Goal: Book appointment/travel/reservation

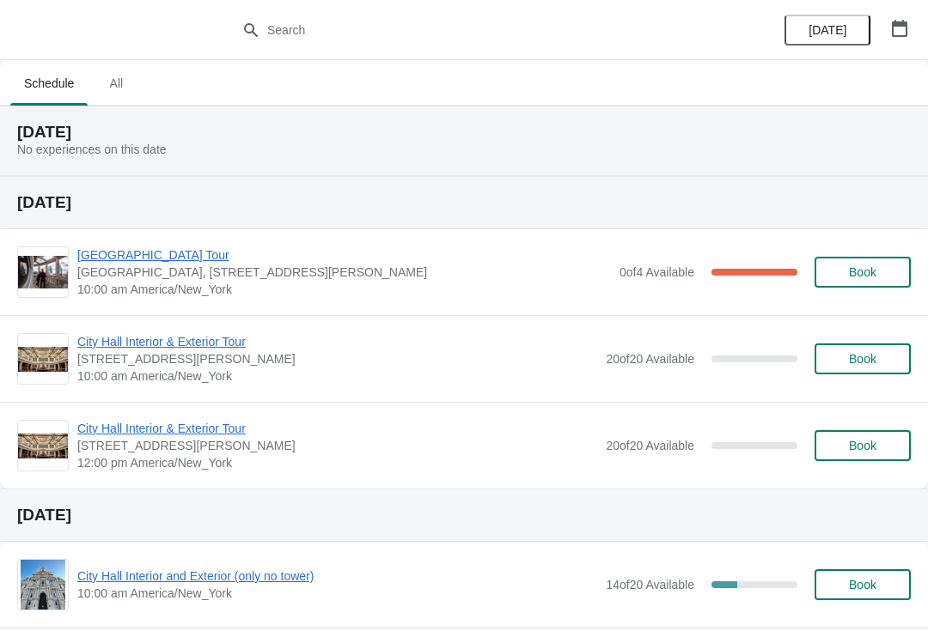
click at [905, 16] on button "button" at bounding box center [899, 28] width 31 height 31
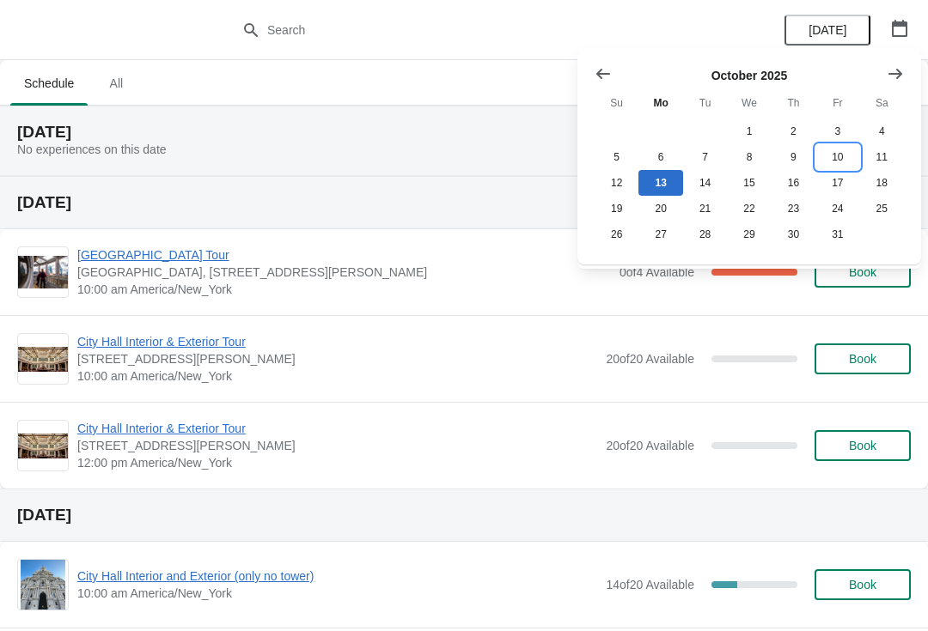
click at [836, 149] on button "10" at bounding box center [837, 157] width 44 height 26
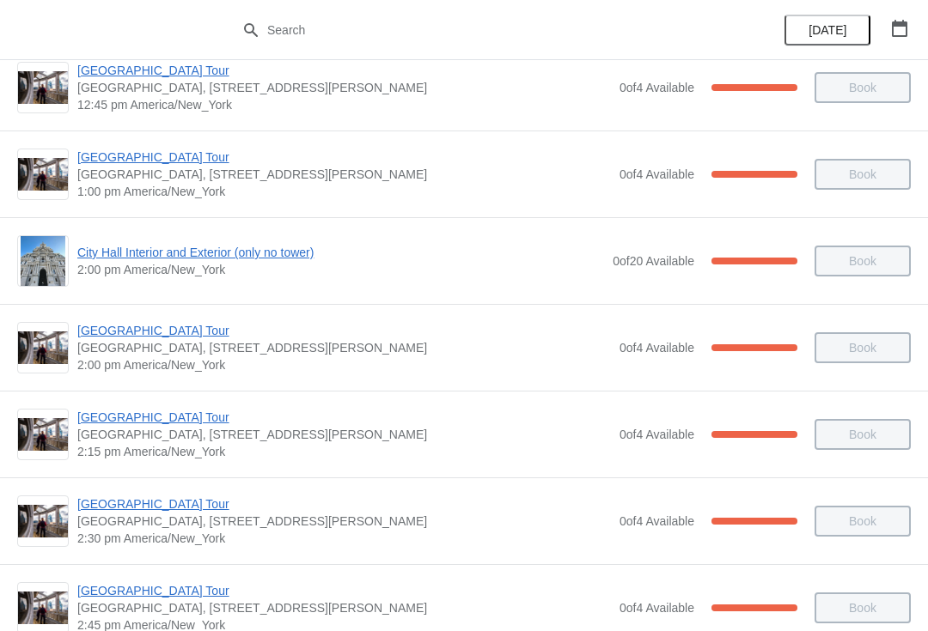
scroll to position [1249, 0]
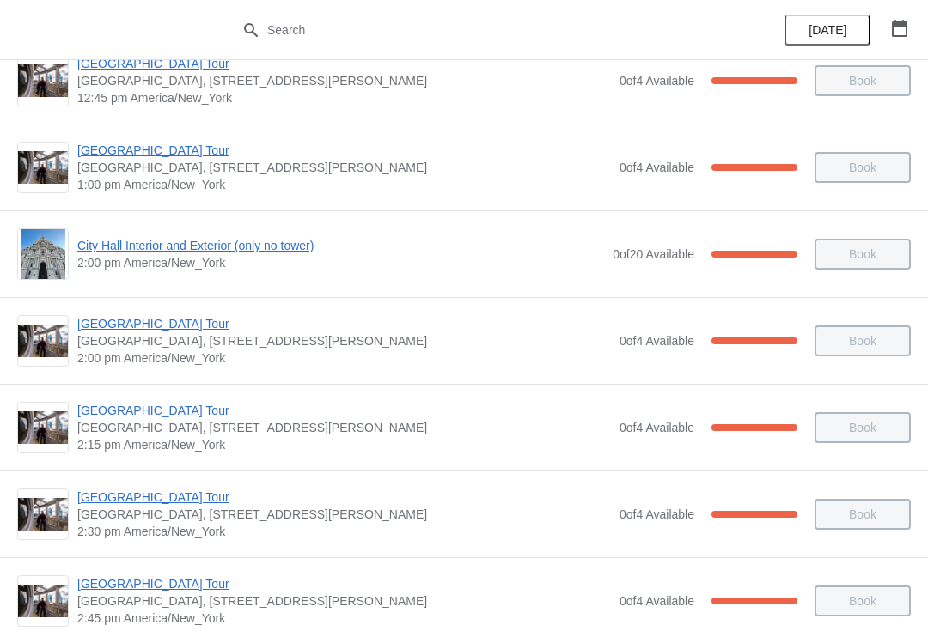
click at [117, 242] on span "City Hall Interior and Exterior (only no tower)" at bounding box center [340, 245] width 526 height 17
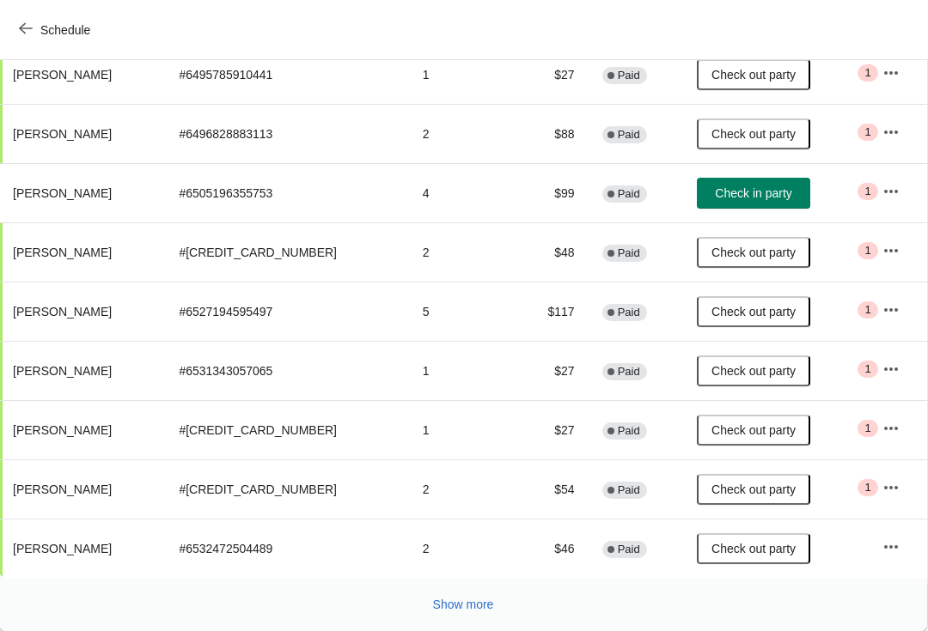
scroll to position [282, 1]
click at [471, 586] on div "Show more" at bounding box center [456, 597] width 907 height 33
click at [463, 591] on button "Show more" at bounding box center [463, 604] width 75 height 31
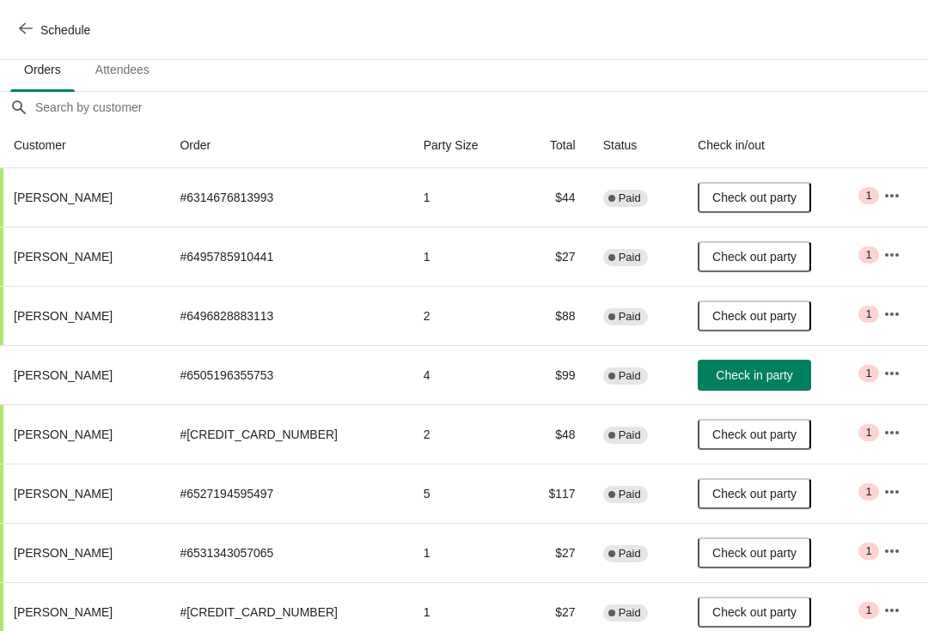
scroll to position [99, 0]
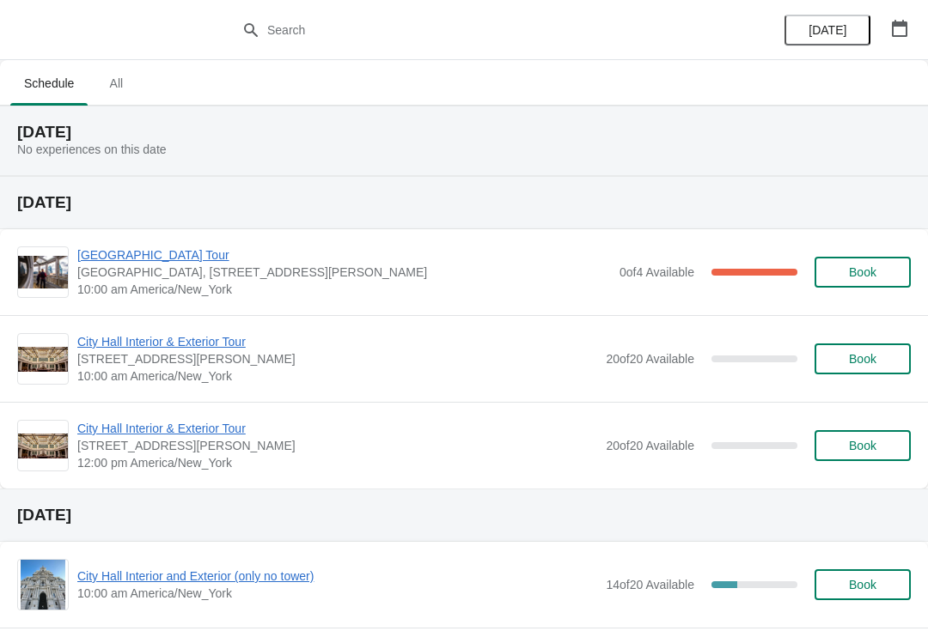
click at [896, 20] on icon "button" at bounding box center [899, 28] width 17 height 17
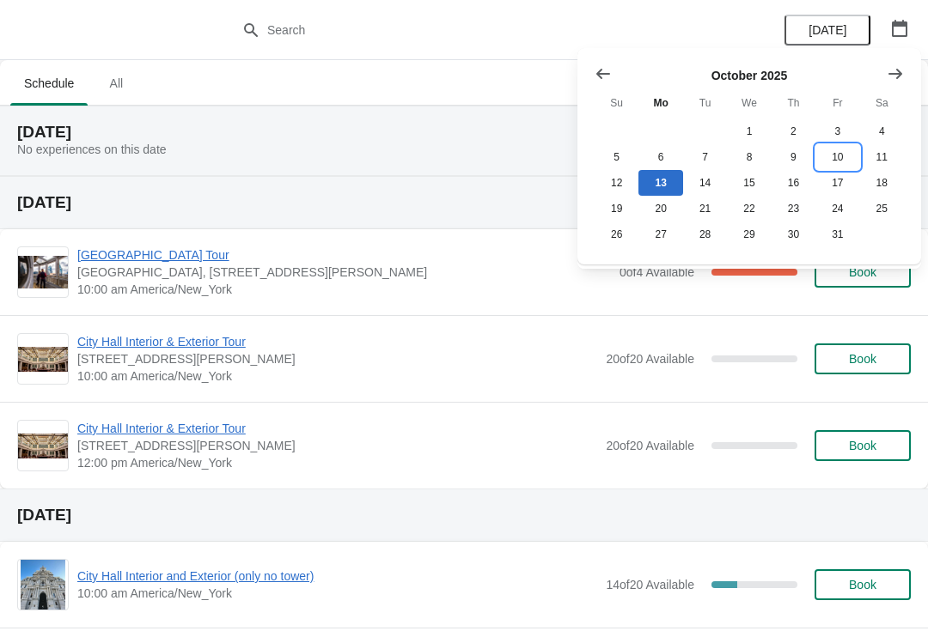
click at [828, 162] on button "10" at bounding box center [837, 157] width 44 height 26
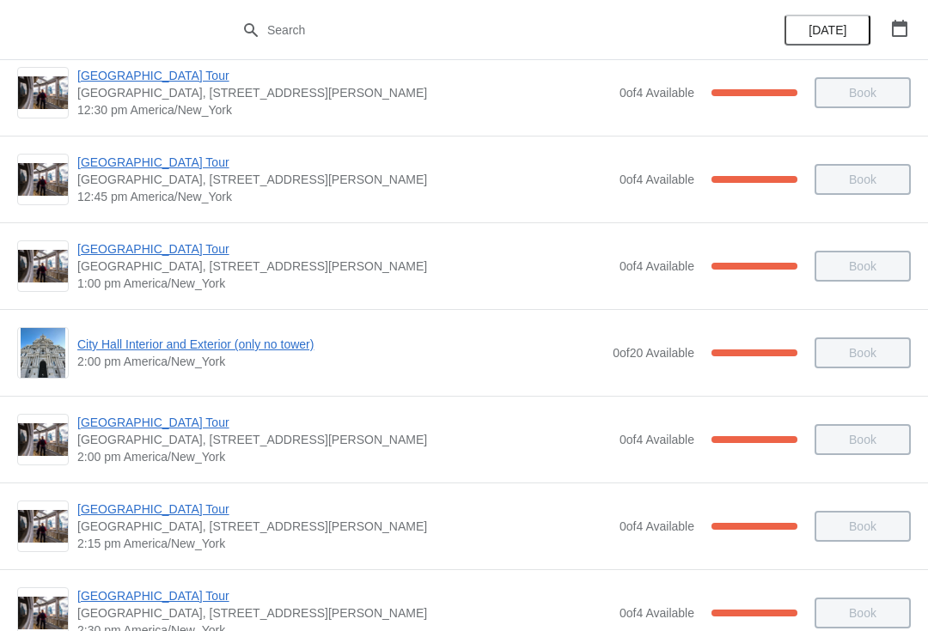
scroll to position [1141, 0]
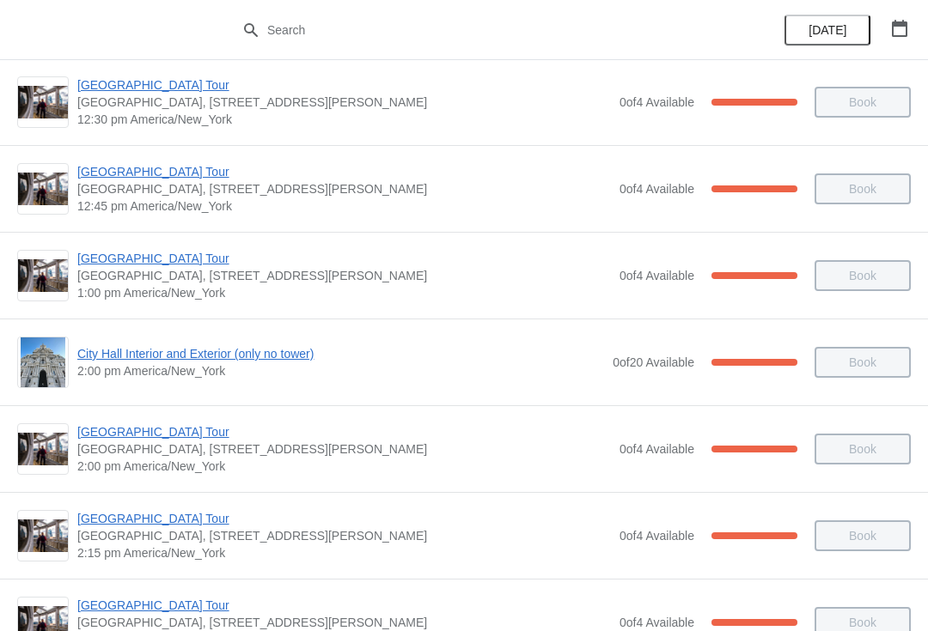
click at [113, 246] on div "City Hall Tower Tour City Hall Visitor Center, 1400 John F Kennedy Boulevard Su…" at bounding box center [464, 275] width 928 height 87
click at [125, 261] on span "[GEOGRAPHIC_DATA] Tour" at bounding box center [343, 258] width 533 height 17
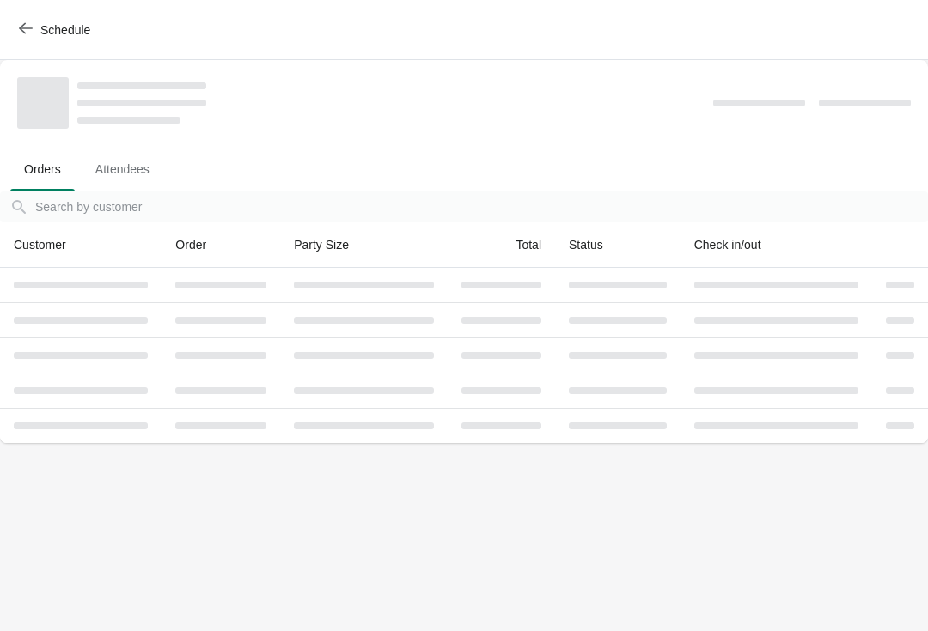
scroll to position [0, 0]
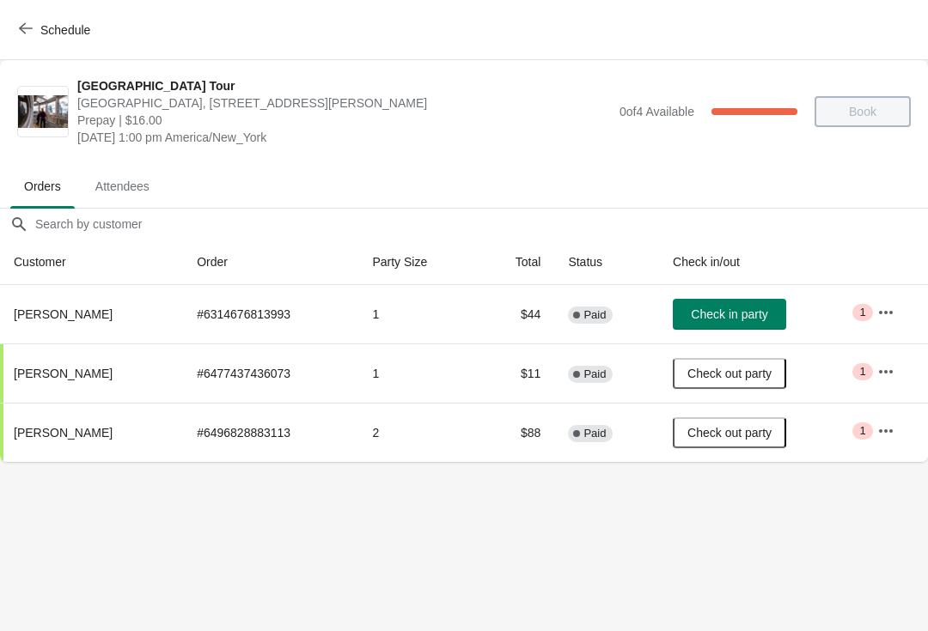
click at [36, 35] on span "Schedule" at bounding box center [56, 29] width 68 height 16
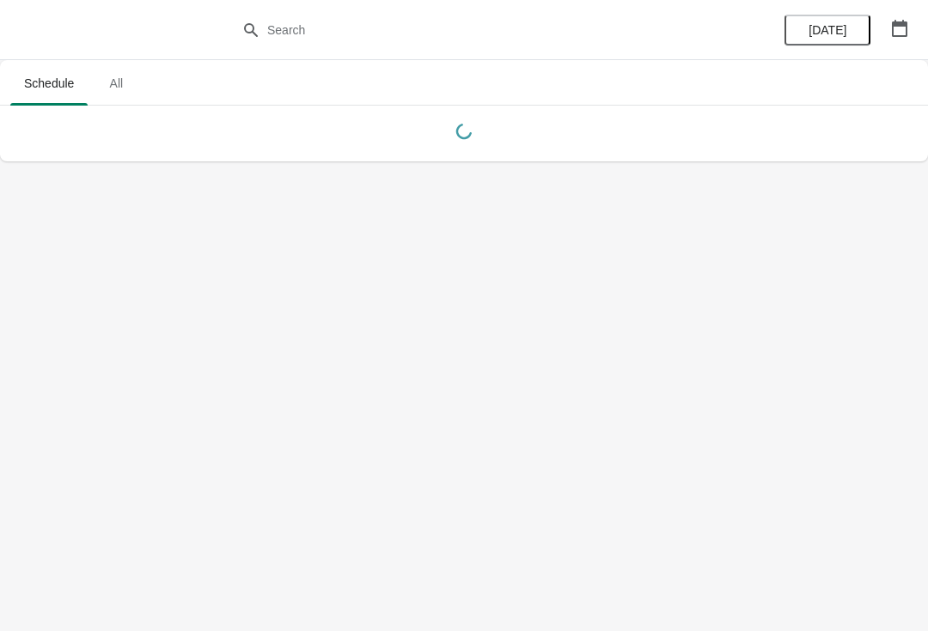
click at [896, 43] on button "button" at bounding box center [899, 28] width 31 height 31
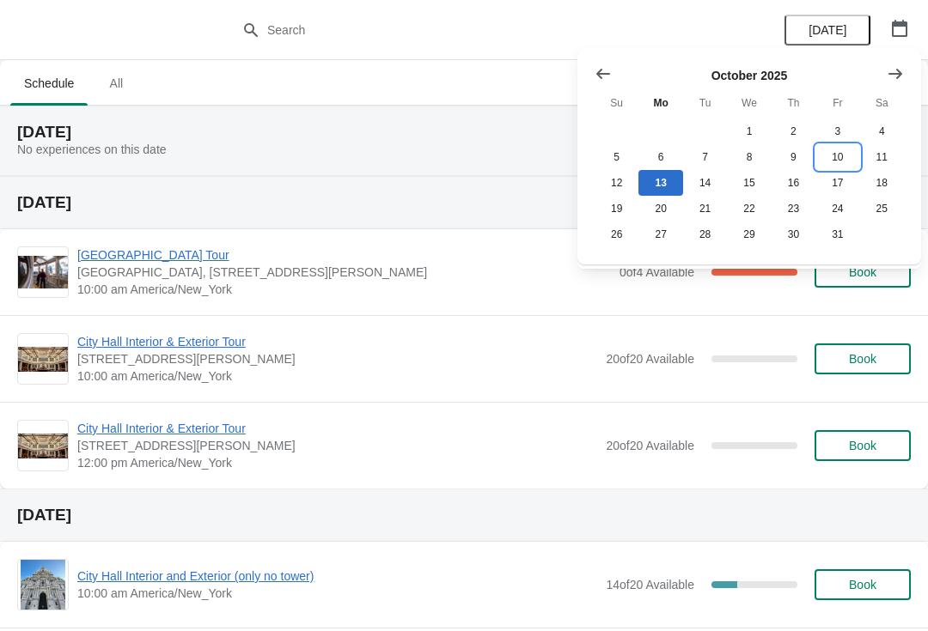
click at [825, 162] on button "10" at bounding box center [837, 157] width 44 height 26
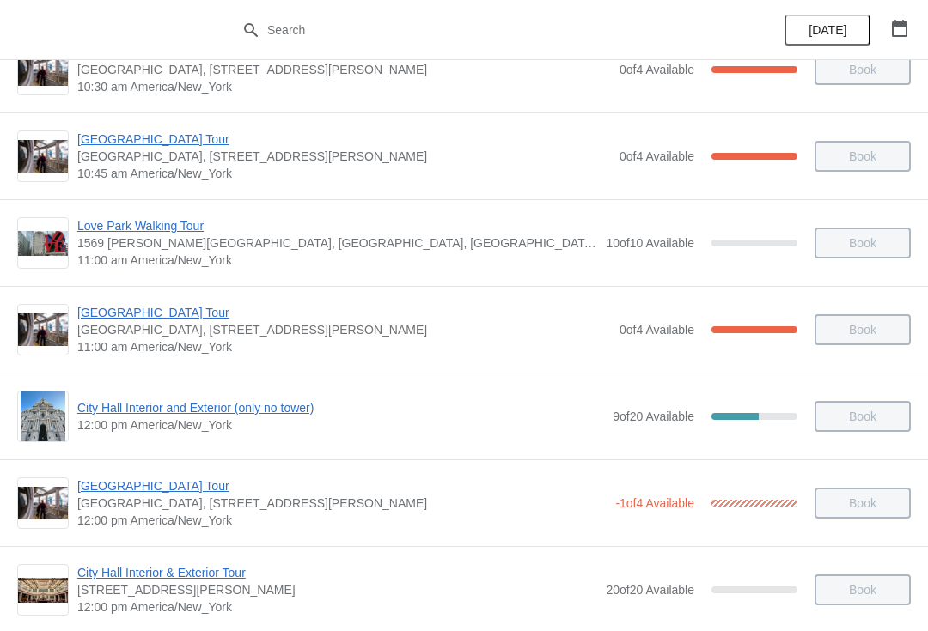
scroll to position [485, 0]
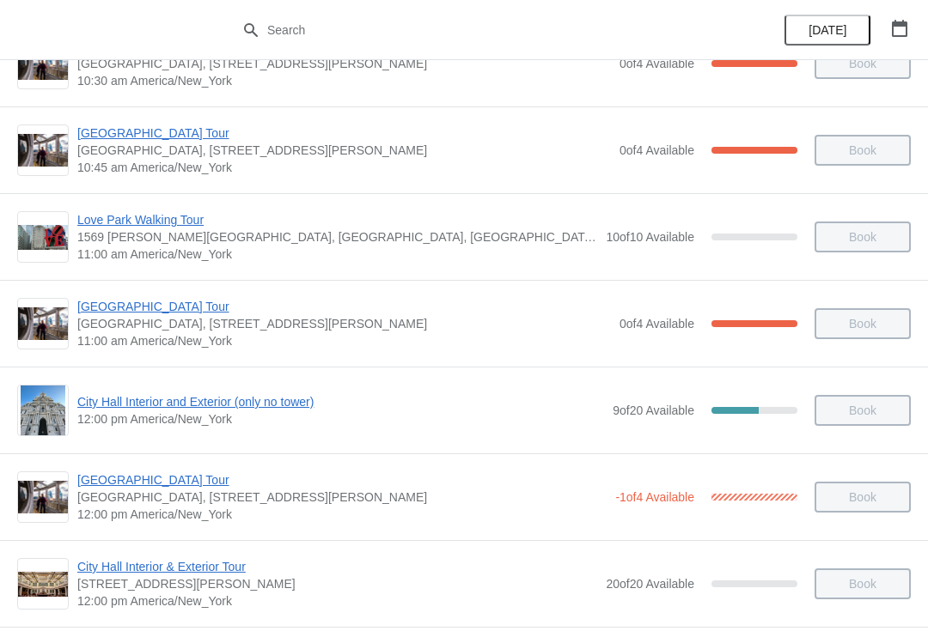
click at [127, 405] on span "City Hall Interior and Exterior (only no tower)" at bounding box center [340, 401] width 526 height 17
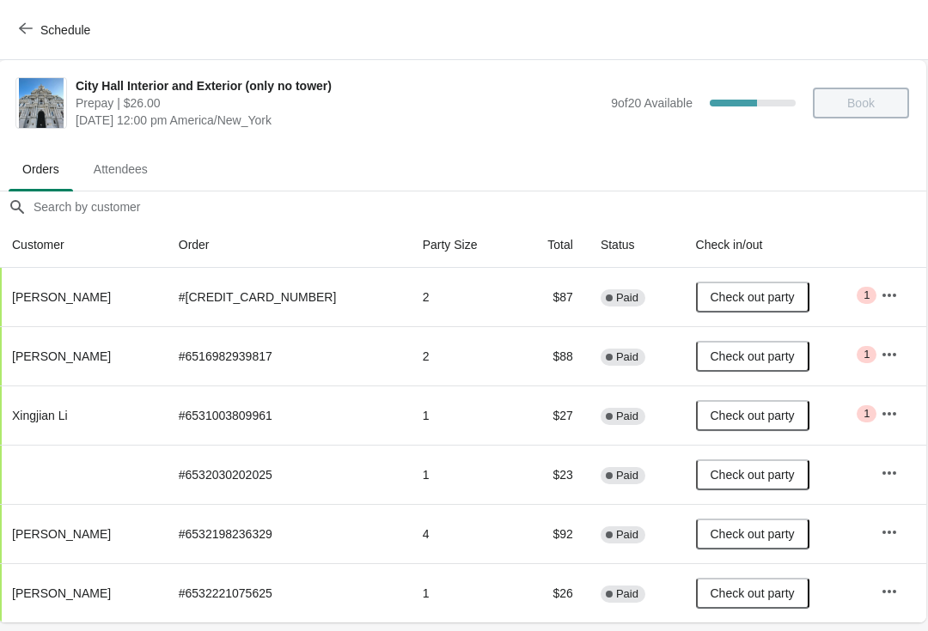
scroll to position [0, 1]
click at [21, 29] on icon "button" at bounding box center [26, 28] width 14 height 11
